Goal: Check status: Check status

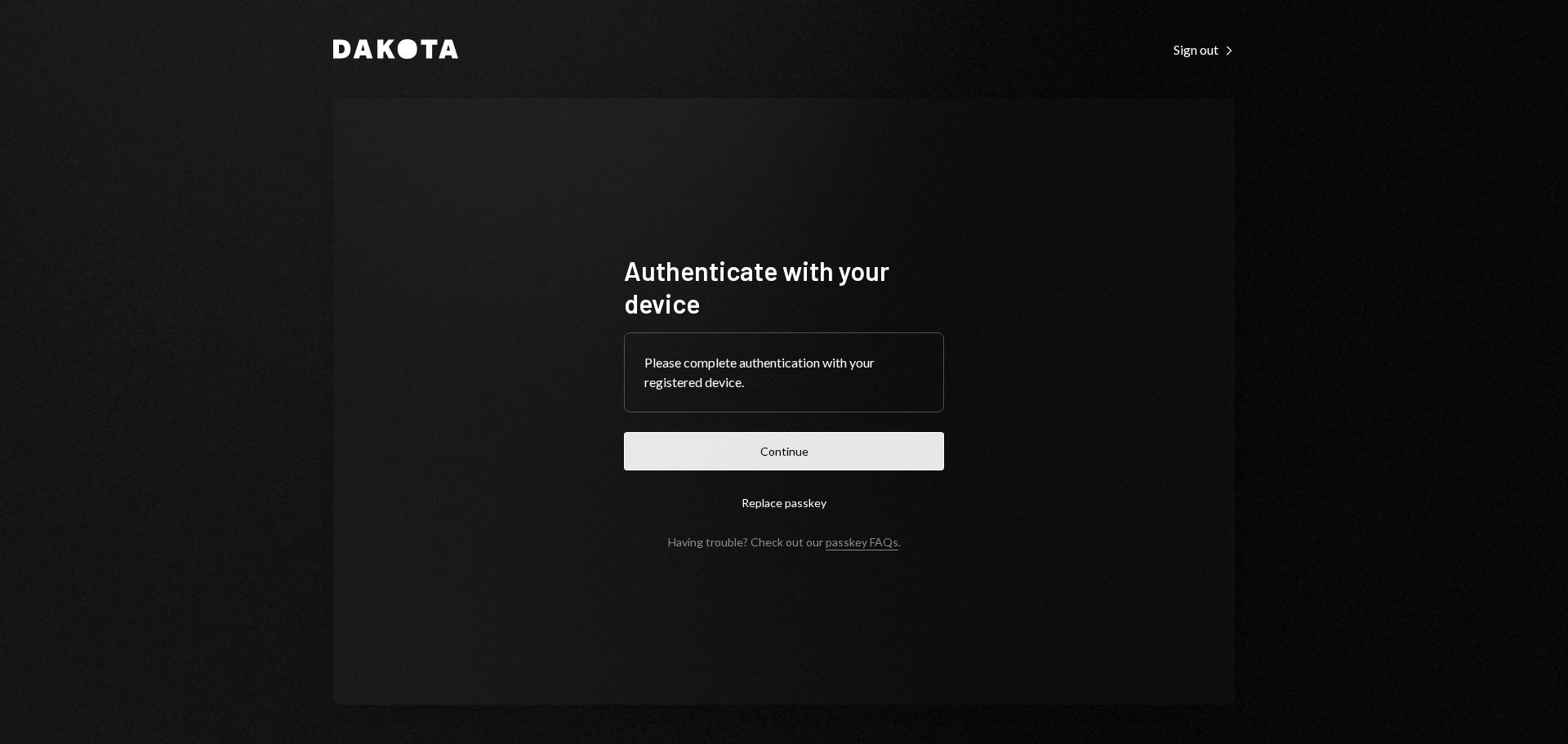
click at [765, 446] on button "Continue" at bounding box center [784, 450] width 320 height 38
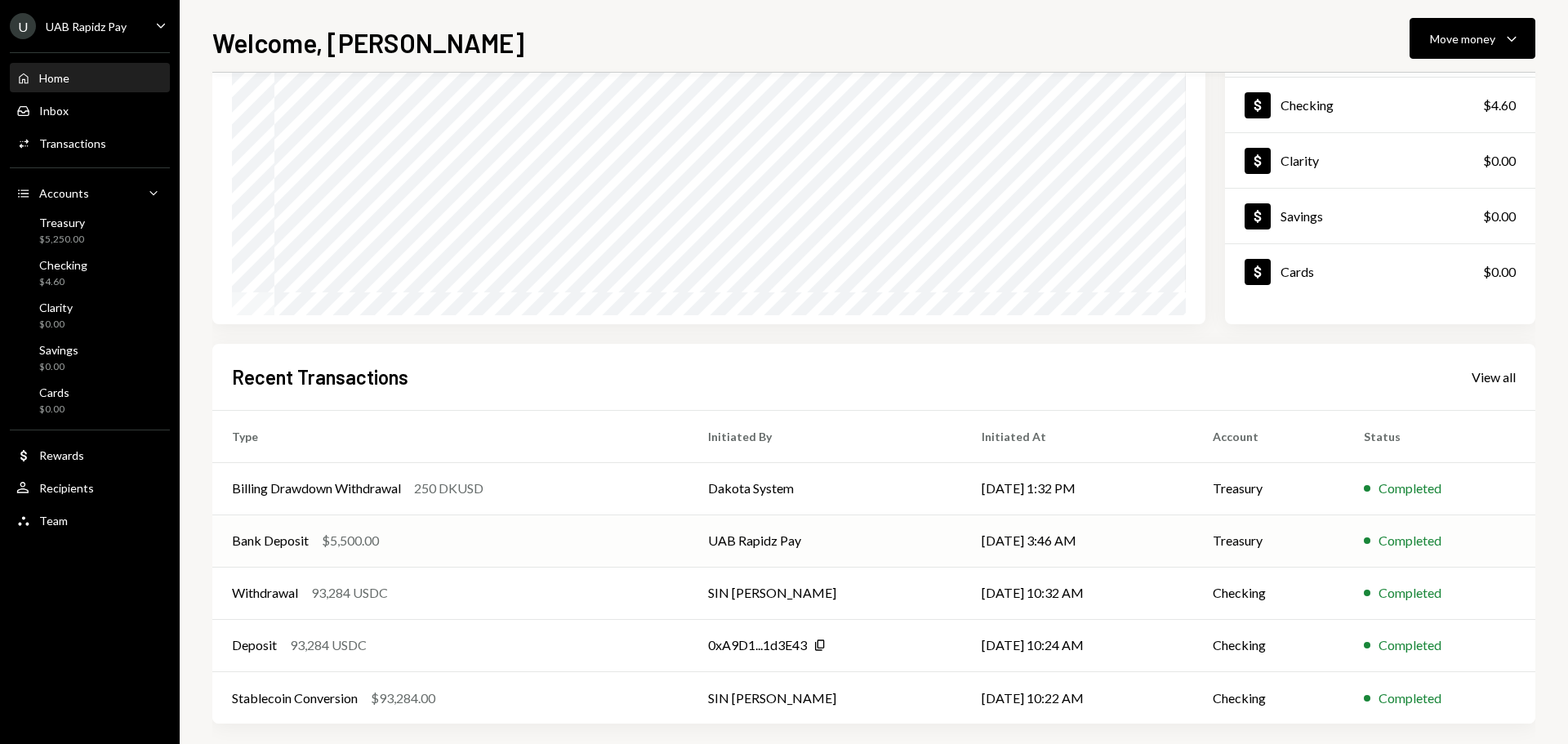
scroll to position [163, 0]
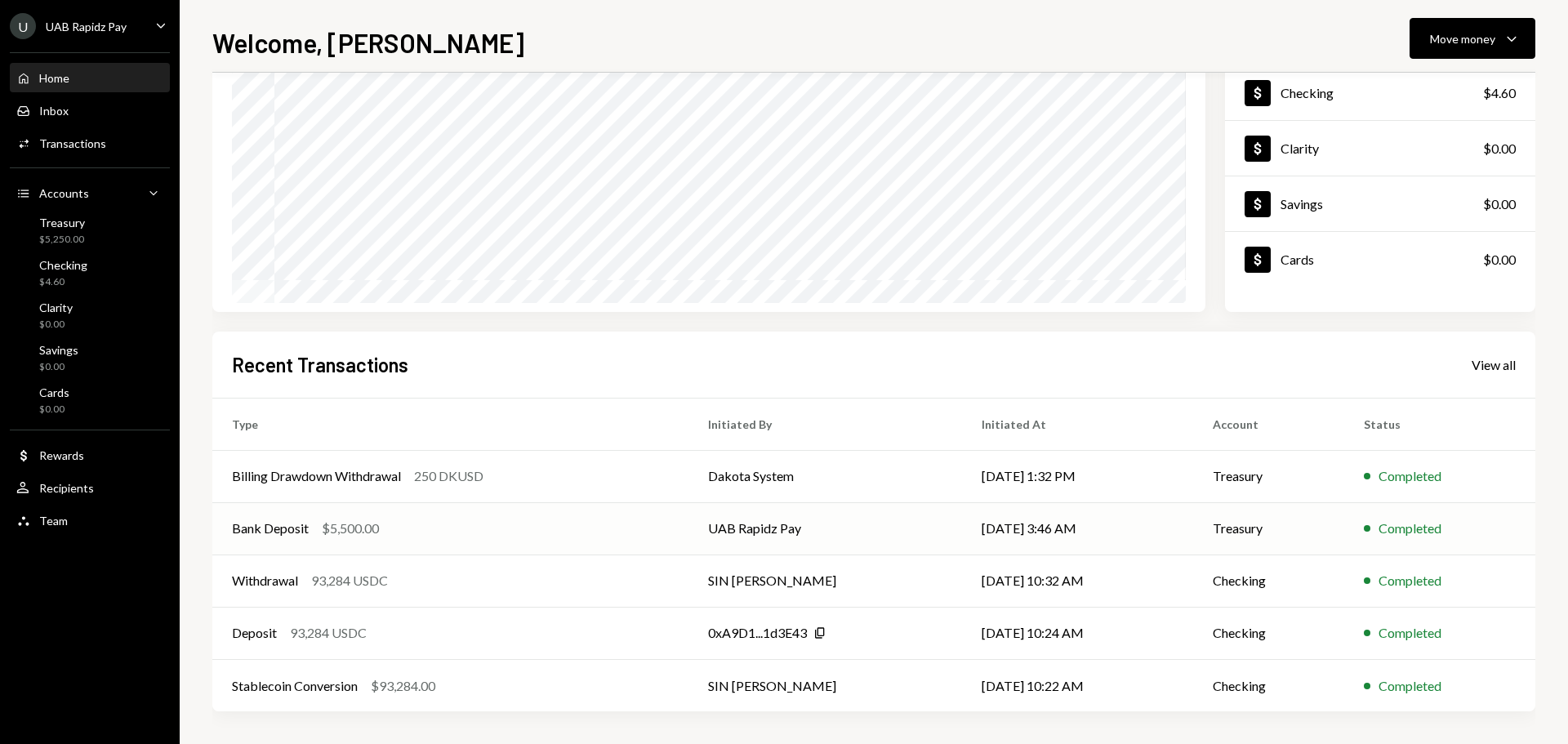
click at [356, 536] on div "$5,500.00" at bounding box center [351, 528] width 57 height 20
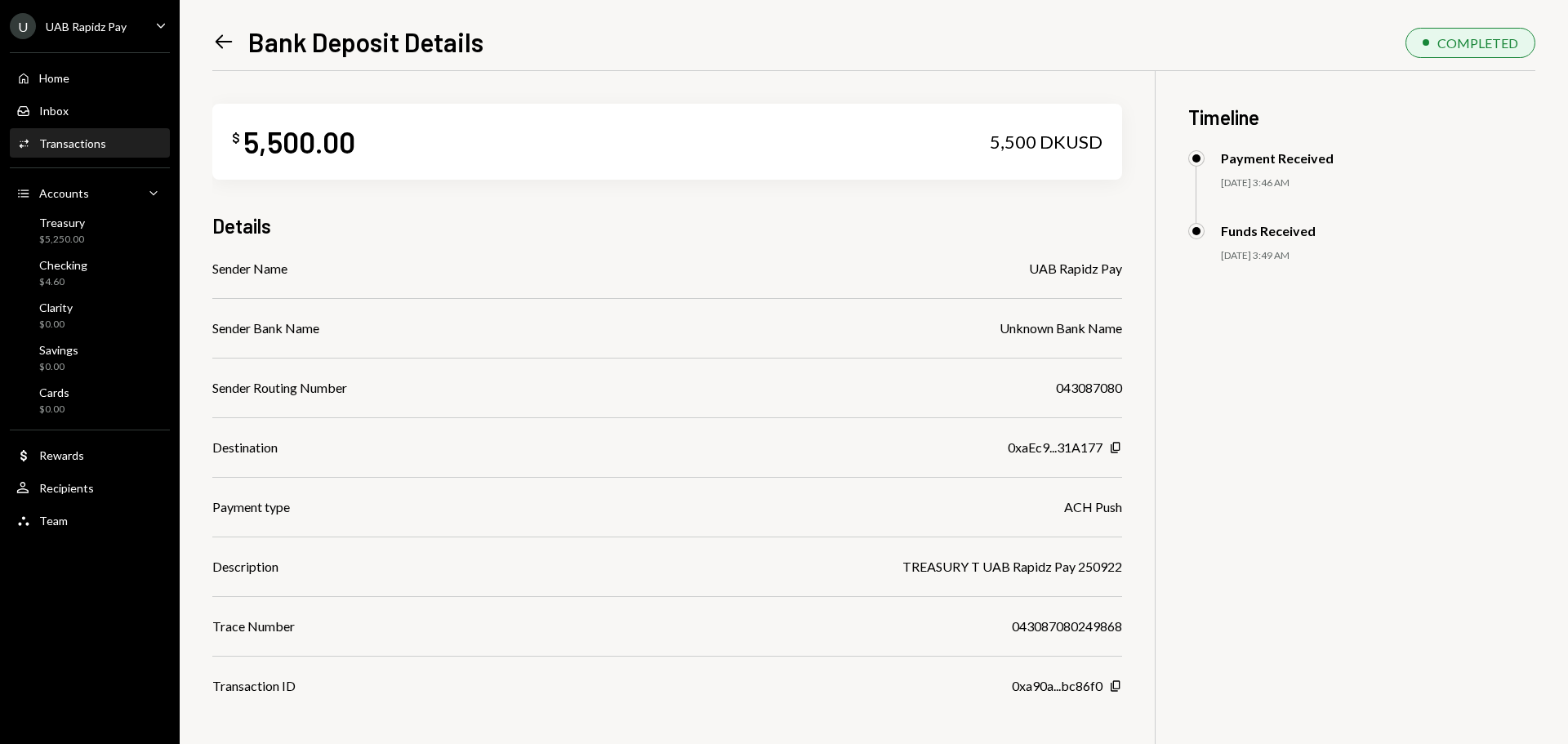
click at [226, 35] on icon "Left Arrow" at bounding box center [224, 42] width 23 height 23
